Goal: Transaction & Acquisition: Purchase product/service

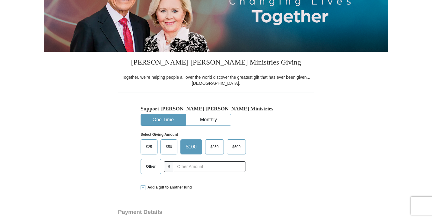
click at [167, 119] on button "One-Time" at bounding box center [163, 119] width 45 height 11
click at [190, 152] on span "$100" at bounding box center [191, 146] width 17 height 9
click at [0, 0] on input "$100" at bounding box center [0, 0] width 0 height 0
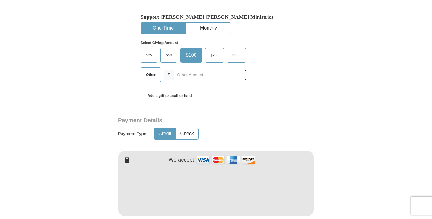
scroll to position [192, 0]
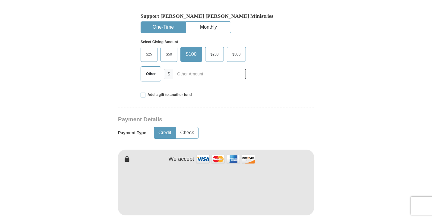
click at [166, 139] on button "Credit" at bounding box center [164, 132] width 21 height 11
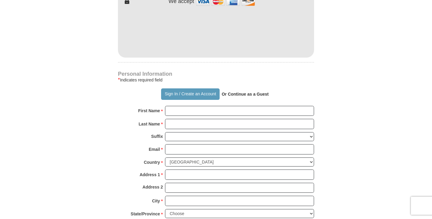
scroll to position [351, 0]
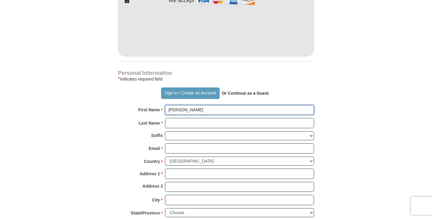
type input "[PERSON_NAME]"
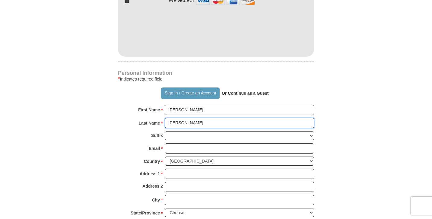
type input "[PERSON_NAME]"
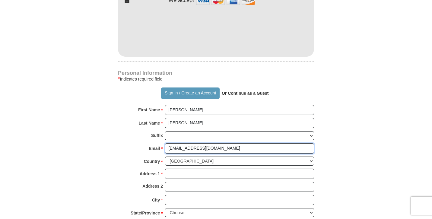
type input "[EMAIL_ADDRESS][DOMAIN_NAME]"
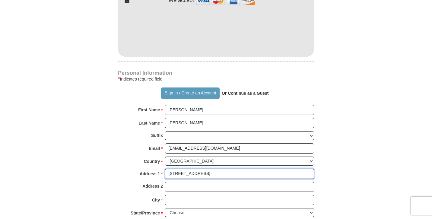
type input "[STREET_ADDRESS]"
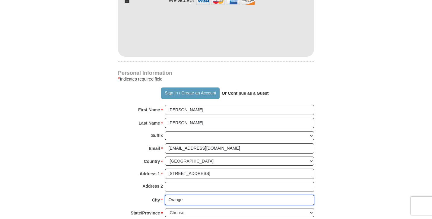
type input "Orange"
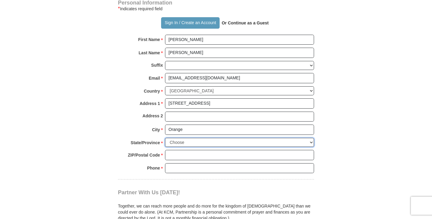
scroll to position [426, 0]
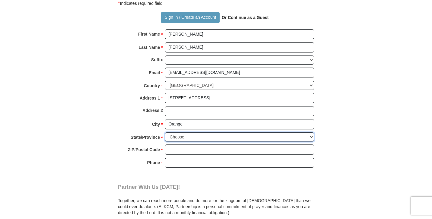
select select "[GEOGRAPHIC_DATA]"
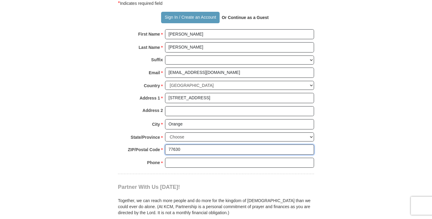
type input "77630"
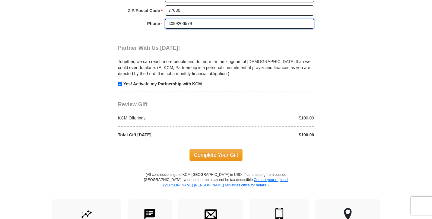
scroll to position [566, 0]
type input "4099206579"
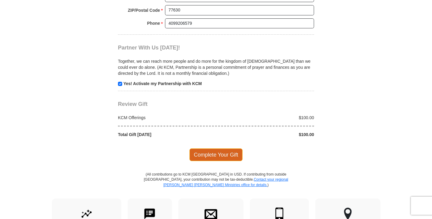
click at [223, 157] on span "Complete Your Gift" at bounding box center [216, 154] width 53 height 13
